Goal: Participate in discussion: Engage in conversation with other users on a specific topic

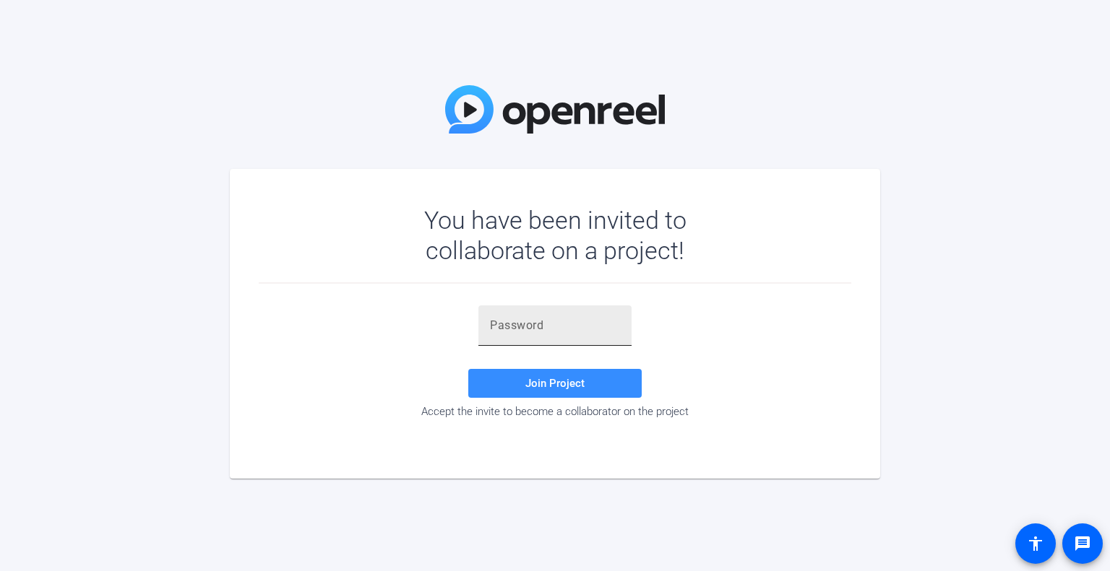
click at [587, 323] on input "text" at bounding box center [555, 325] width 130 height 17
paste input ",-oMIv"
type input ",-oMIv"
click at [569, 374] on span at bounding box center [554, 383] width 173 height 35
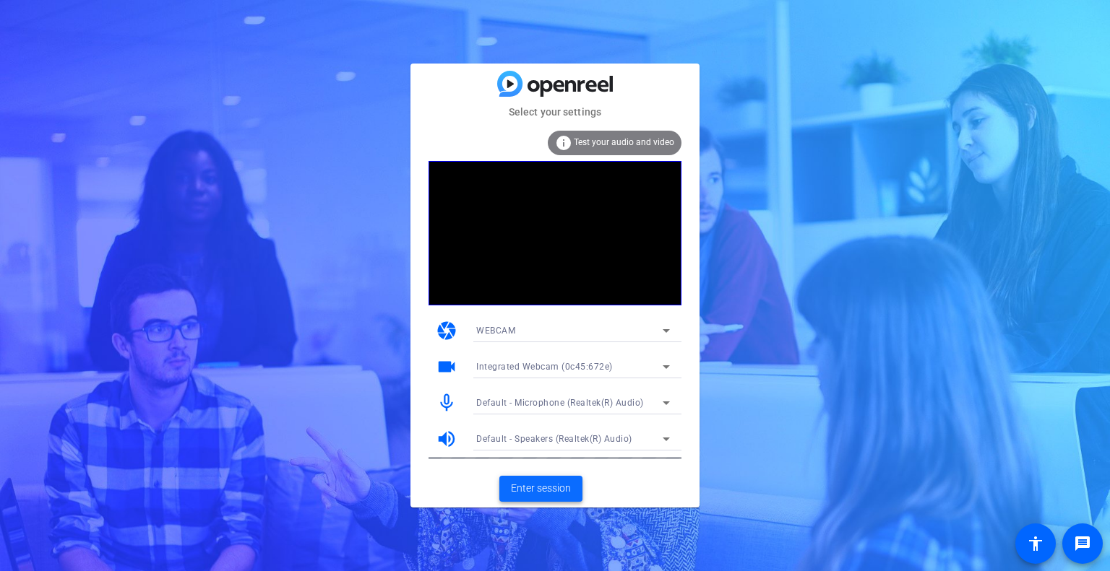
click at [559, 493] on span "Enter session" at bounding box center [541, 488] width 60 height 15
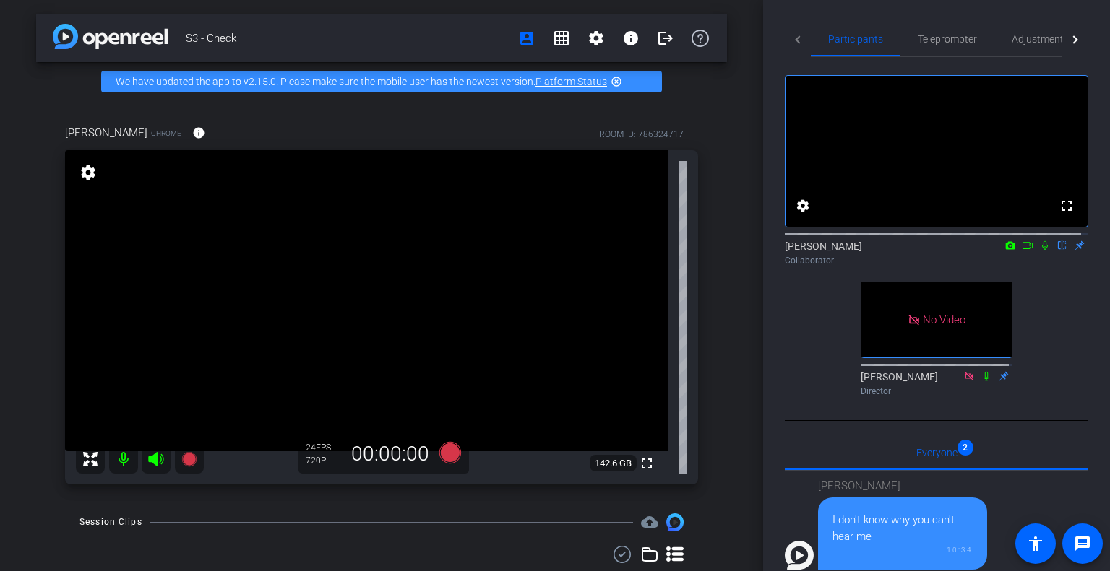
scroll to position [217, 0]
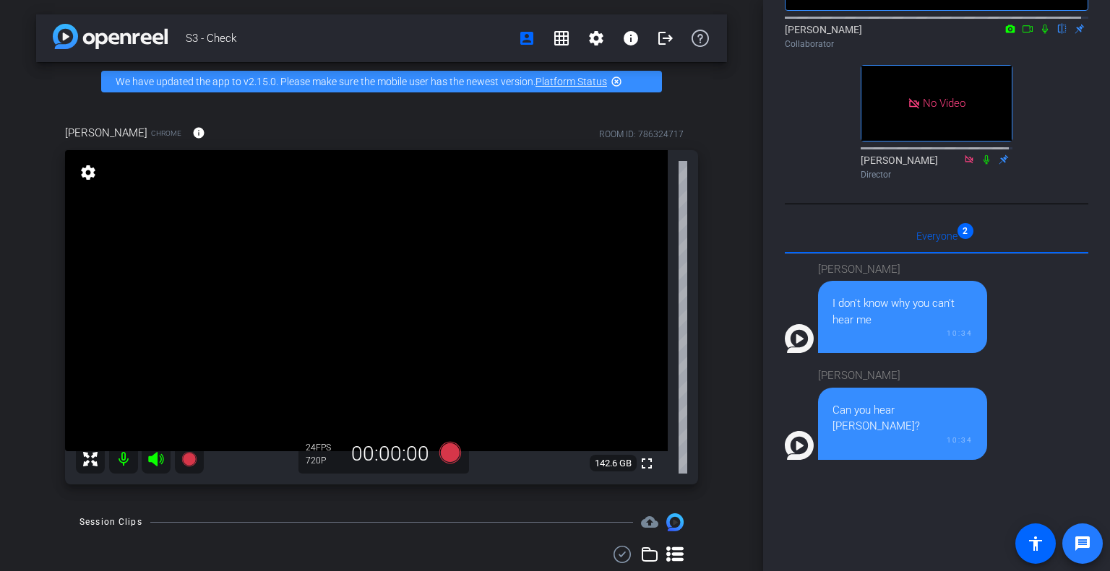
click at [1073, 537] on span at bounding box center [1082, 544] width 35 height 35
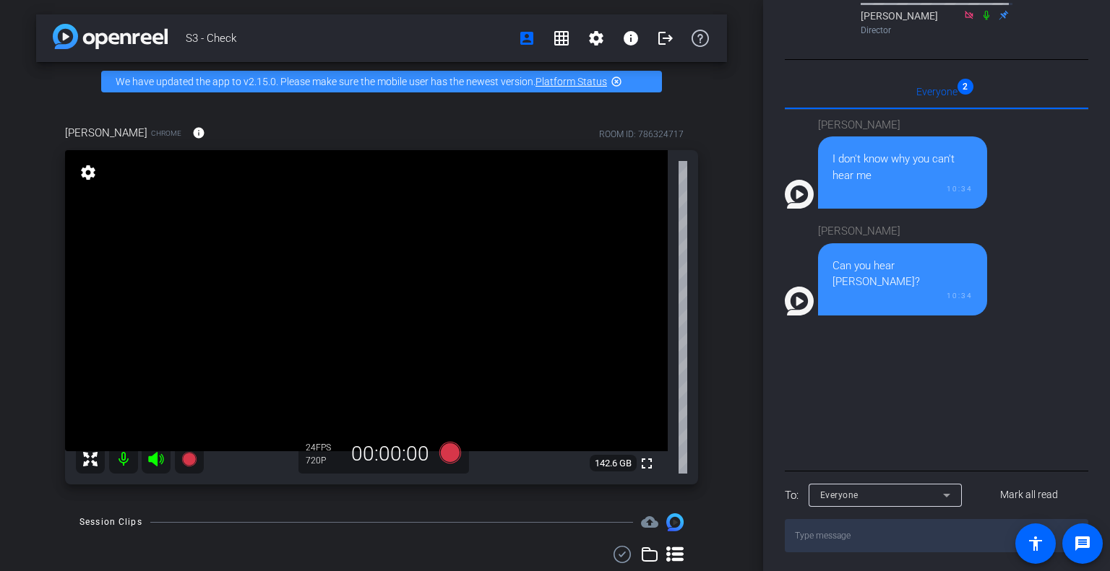
scroll to position [376, 0]
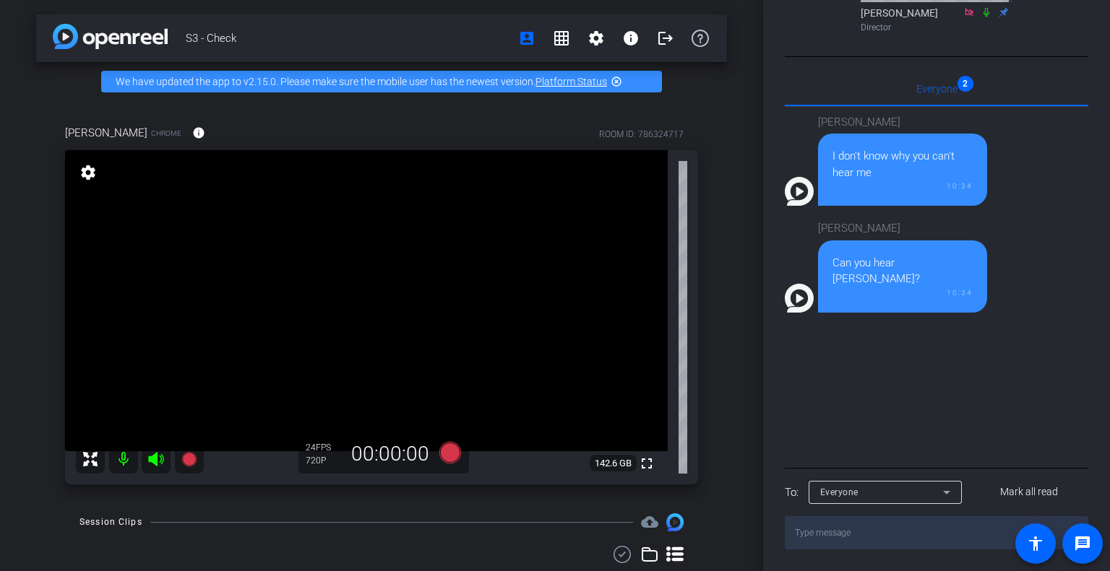
click at [863, 530] on textarea at bounding box center [936, 533] width 303 height 33
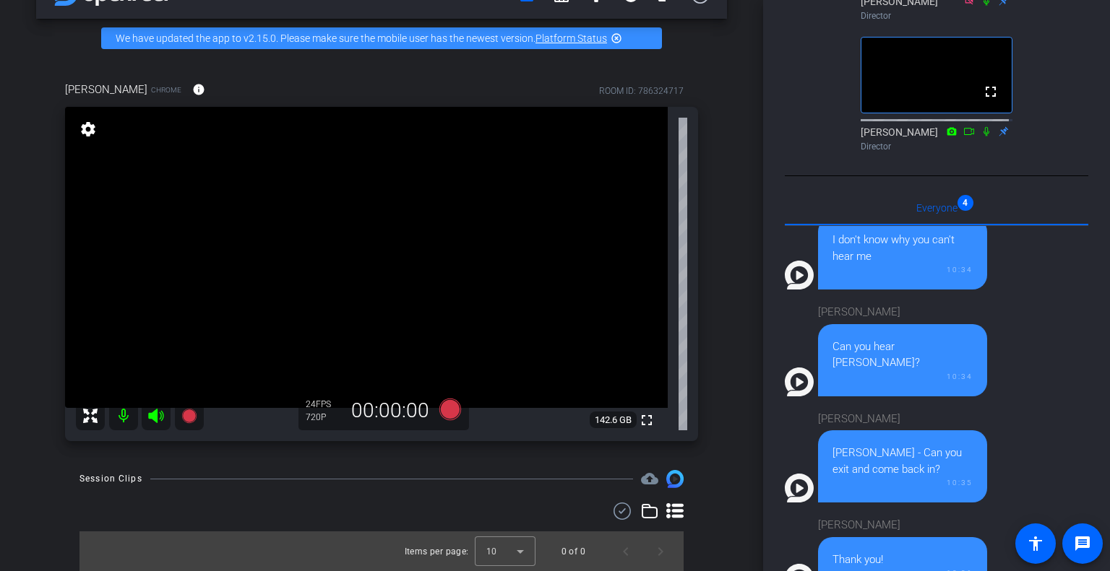
scroll to position [513, 0]
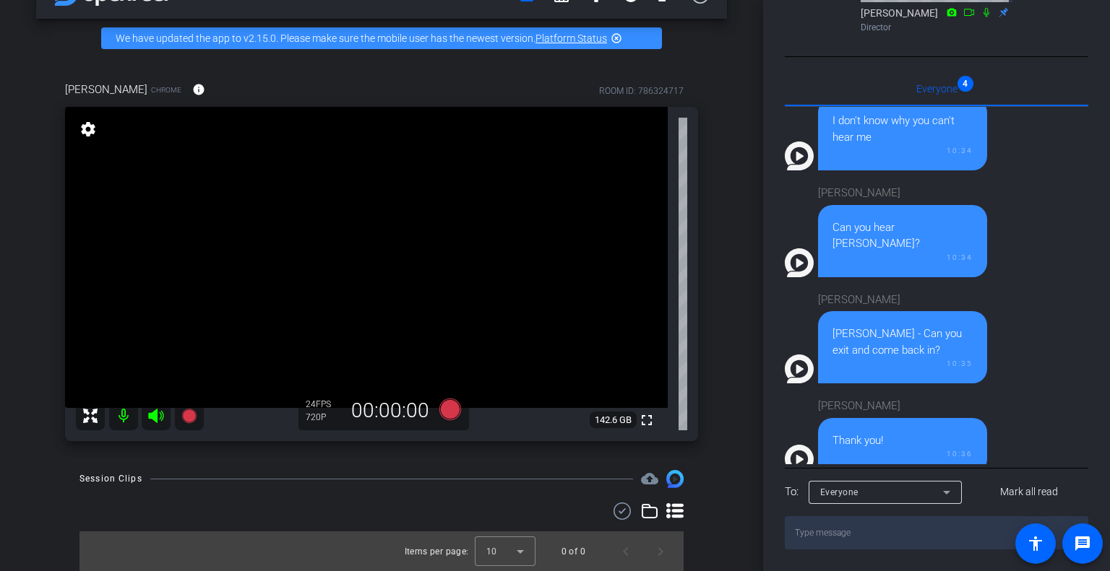
click at [842, 527] on textarea at bounding box center [936, 533] width 303 height 33
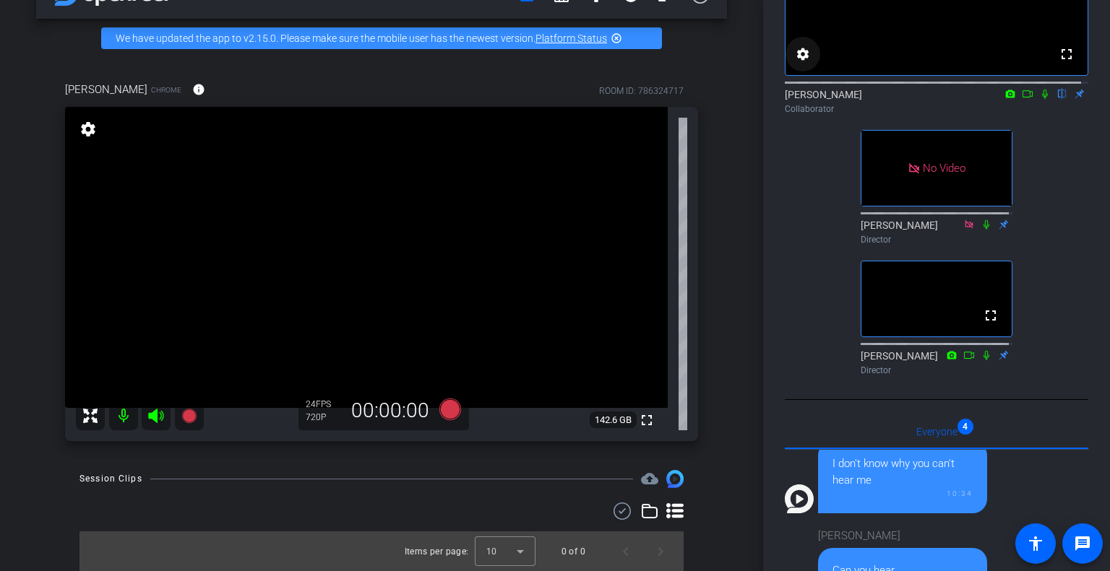
scroll to position [0, 0]
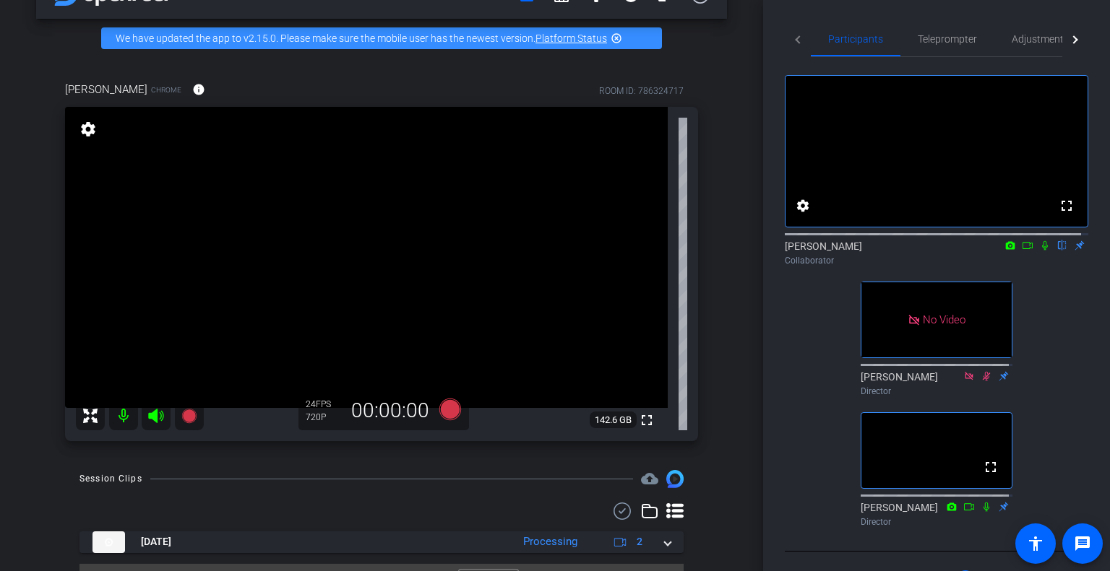
click at [1042, 251] on icon at bounding box center [1045, 245] width 6 height 9
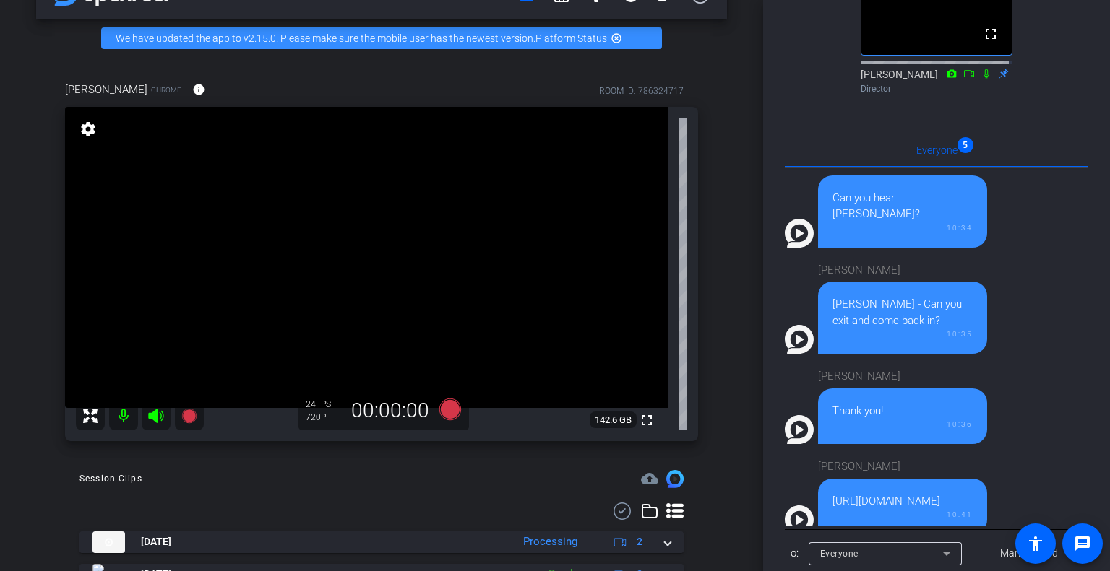
scroll to position [513, 0]
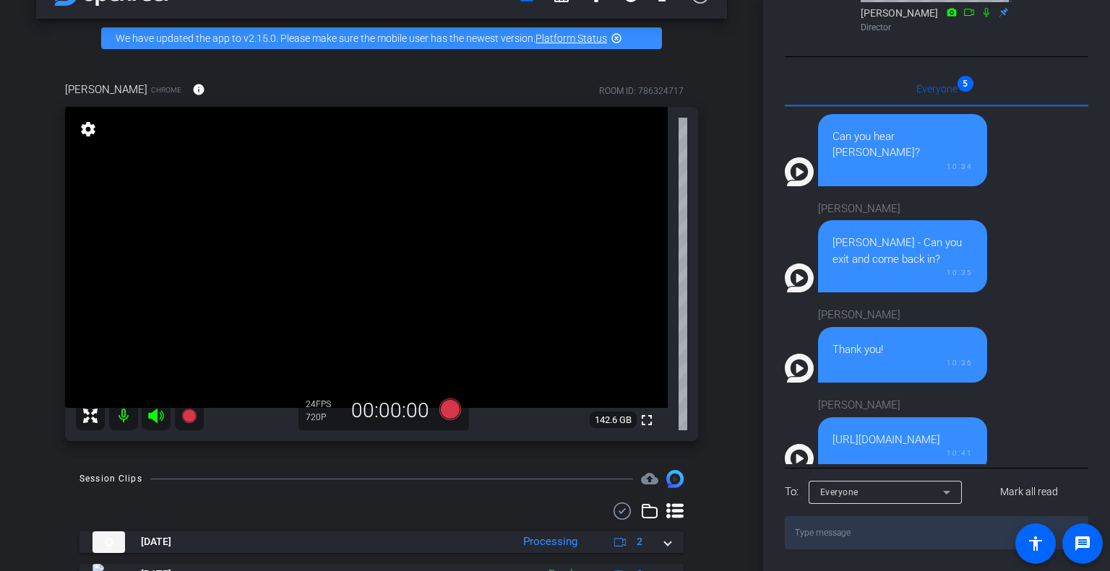
click at [873, 432] on div "[URL][DOMAIN_NAME]" at bounding box center [902, 440] width 140 height 17
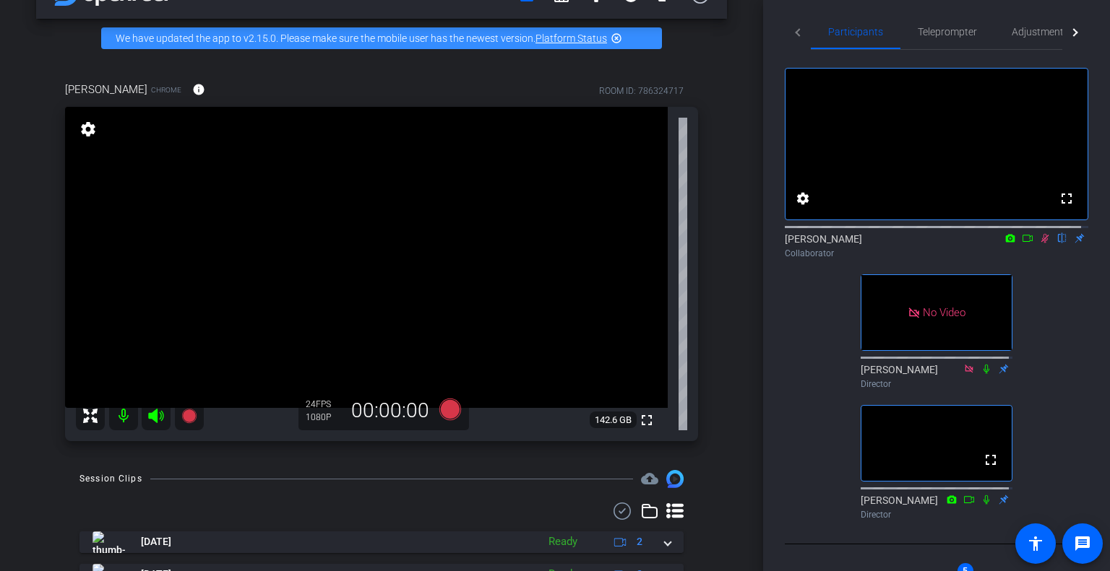
scroll to position [0, 0]
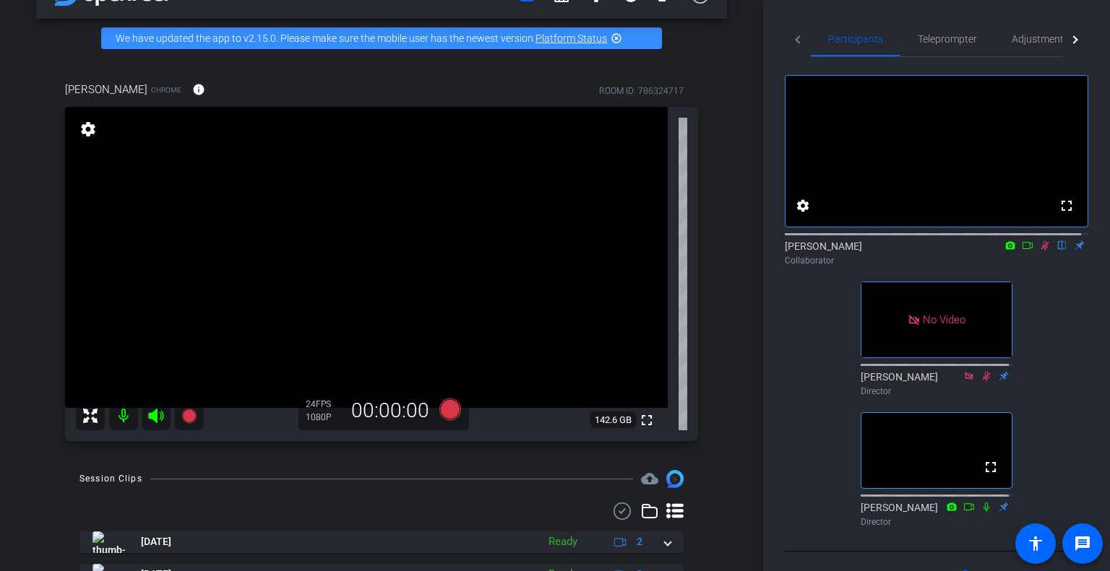
click at [1024, 251] on icon at bounding box center [1028, 246] width 12 height 10
click at [1058, 251] on icon at bounding box center [1062, 245] width 8 height 9
click at [1059, 251] on icon at bounding box center [1062, 245] width 6 height 9
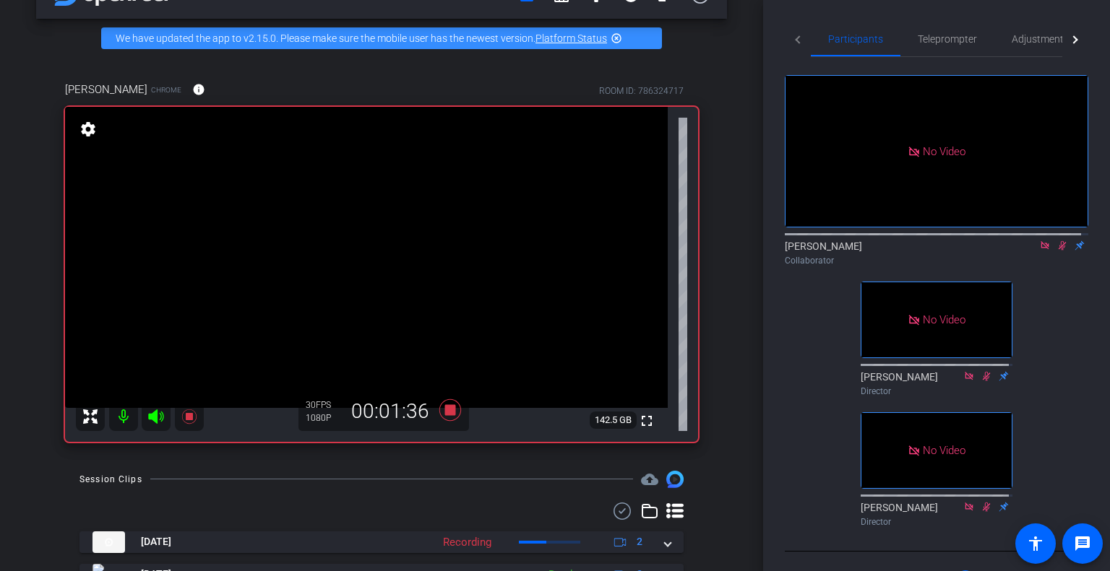
click at [0, 293] on div "S3 - Check account_box grid_on settings info logout We have updated the app to …" at bounding box center [381, 242] width 763 height 571
click at [0, 482] on div "S3 - Check account_box grid_on settings info logout We have updated the app to …" at bounding box center [381, 242] width 763 height 571
click at [0, 214] on div "S3 - Check account_box grid_on settings info logout We have updated the app to …" at bounding box center [381, 242] width 763 height 571
click at [0, 187] on div "S3 - Check account_box grid_on settings info logout We have updated the app to …" at bounding box center [381, 242] width 763 height 571
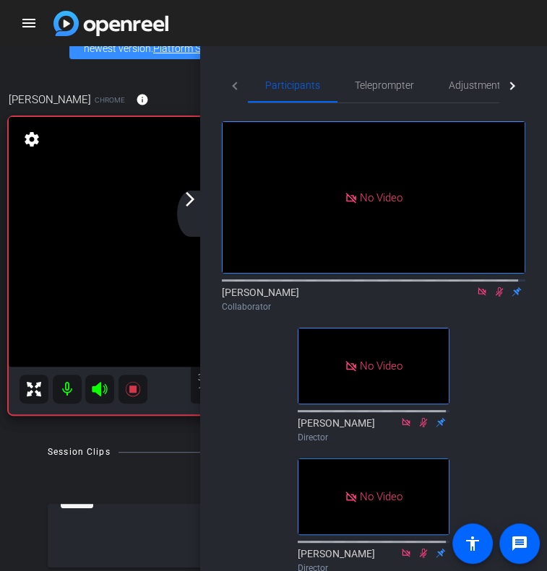
click at [189, 204] on mat-icon "arrow_forward_ios" at bounding box center [189, 199] width 17 height 17
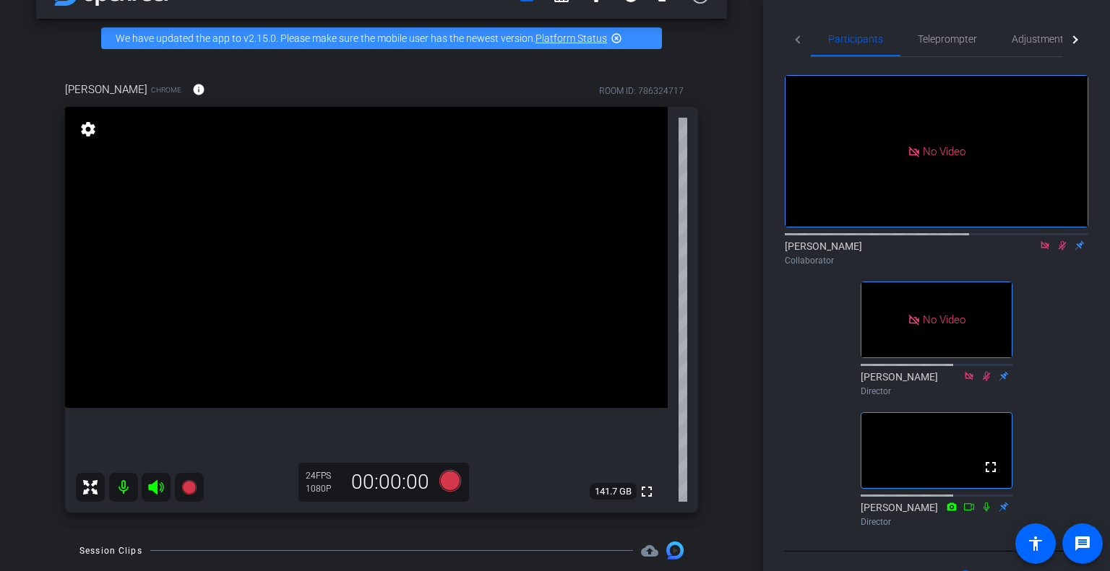
scroll to position [12, 0]
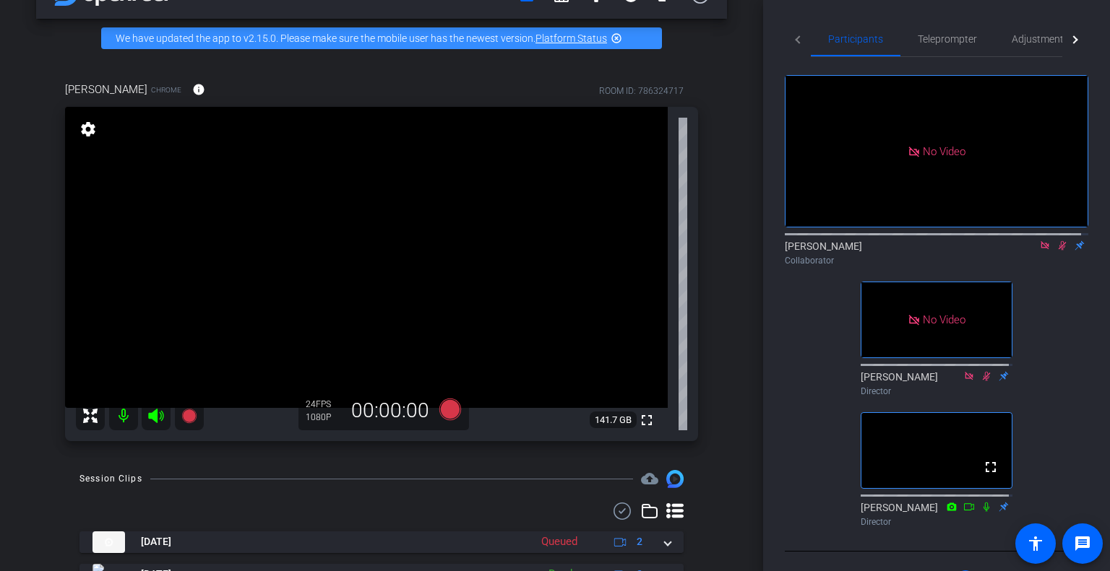
click at [1058, 251] on icon at bounding box center [1062, 245] width 8 height 9
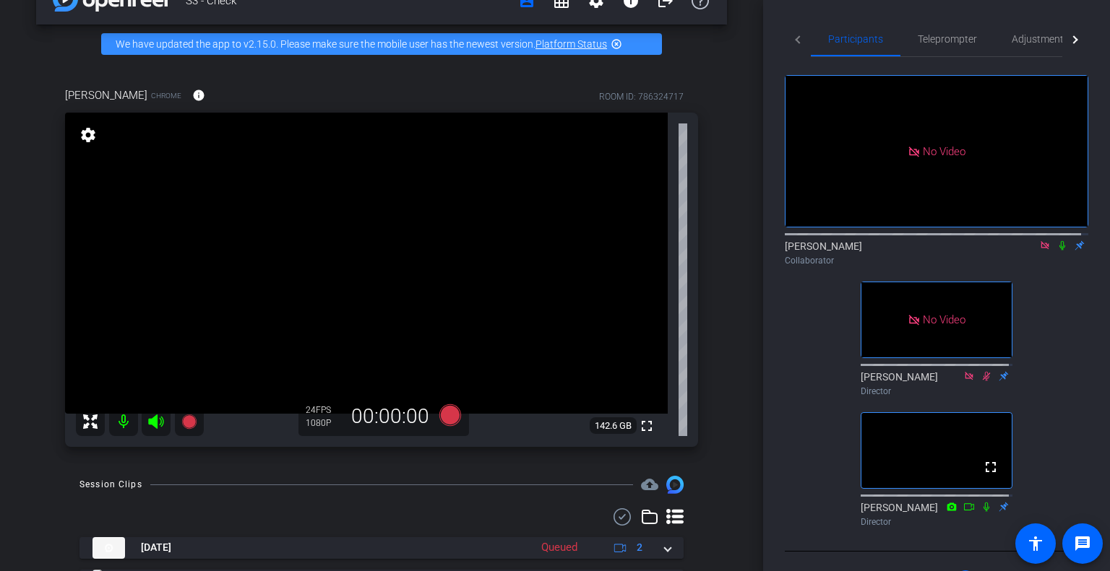
scroll to position [0, 0]
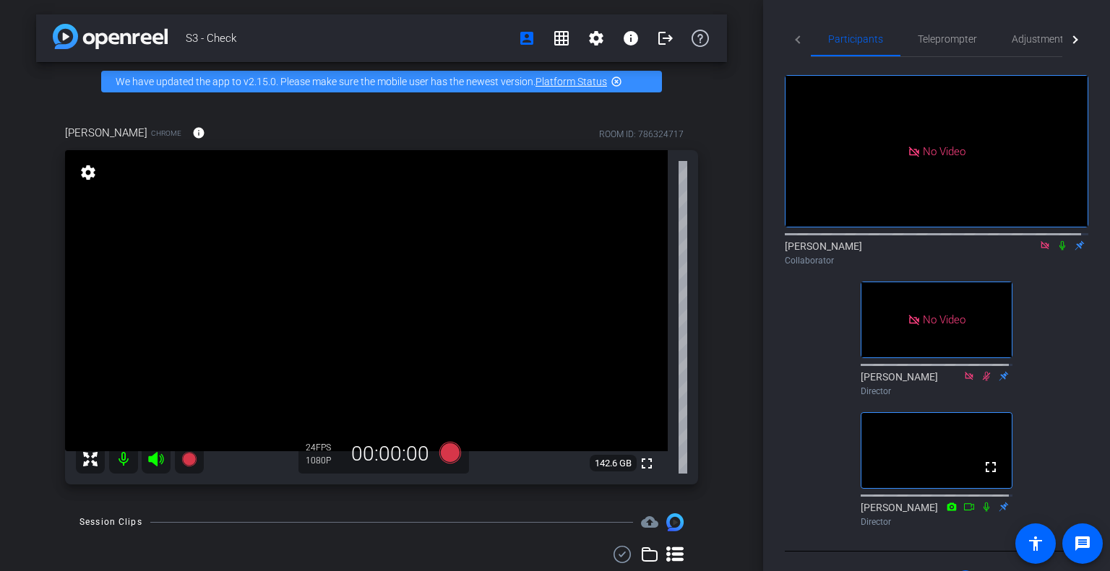
click at [1056, 251] on icon at bounding box center [1062, 246] width 12 height 10
click at [1058, 251] on icon at bounding box center [1062, 245] width 8 height 9
click at [35, 512] on div "S3 - Check account_box grid_on settings info logout We have updated the app to …" at bounding box center [381, 285] width 763 height 571
click at [1039, 251] on icon at bounding box center [1045, 246] width 12 height 10
click at [426, 8] on div "S3 - Check account_box grid_on settings info logout We have updated the app to …" at bounding box center [381, 285] width 763 height 571
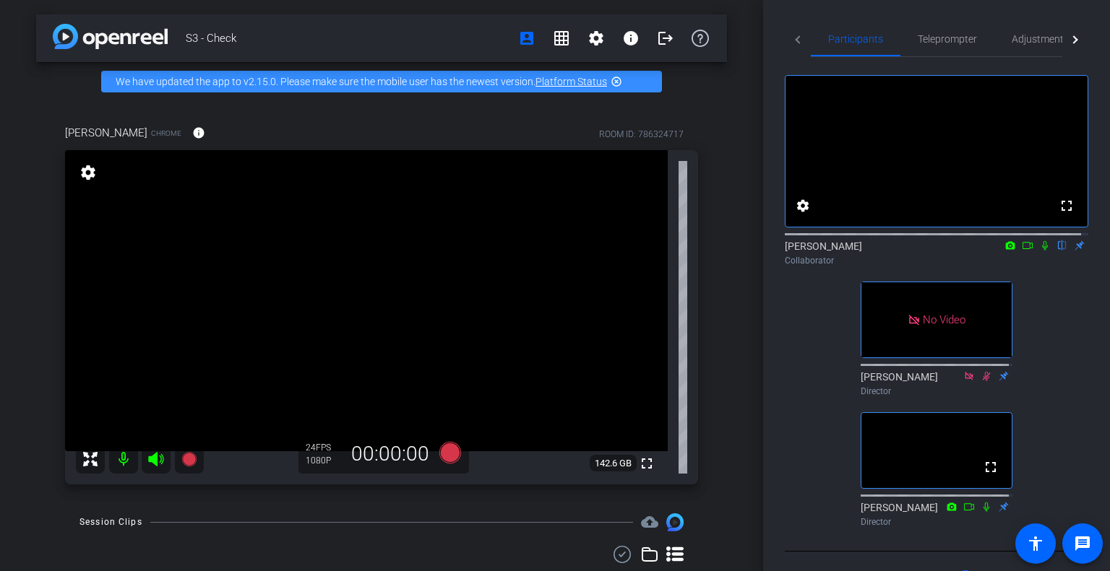
scroll to position [141, 0]
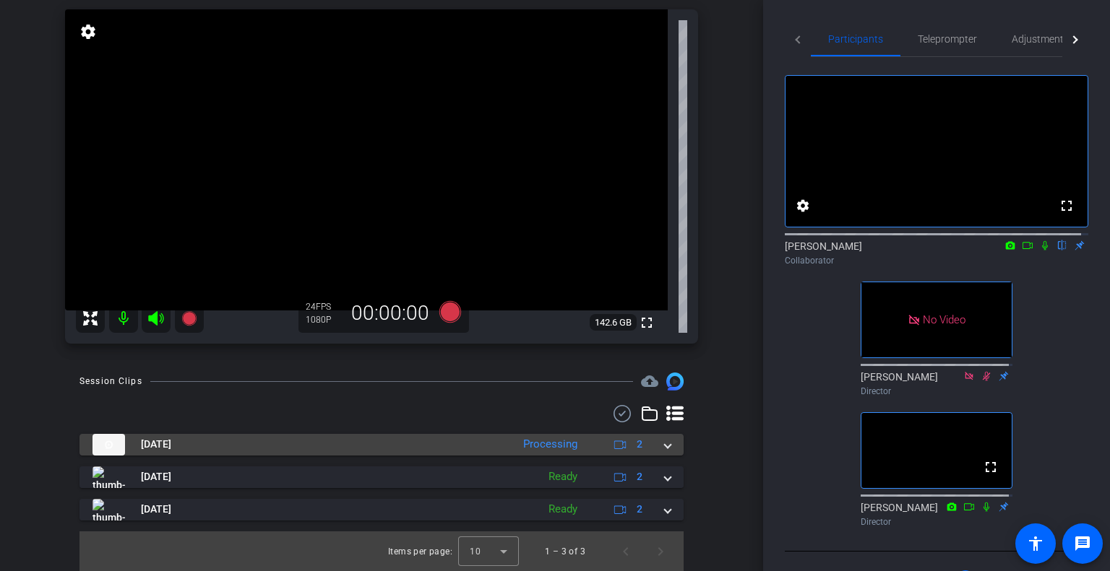
click at [665, 444] on span at bounding box center [668, 444] width 6 height 15
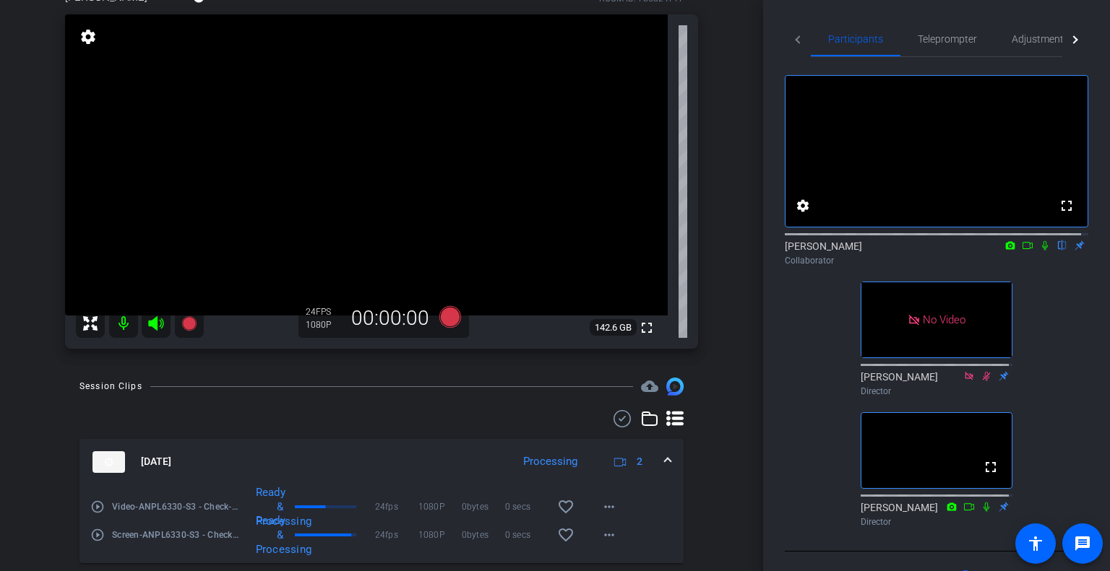
scroll to position [135, 0]
